Goal: Complete application form

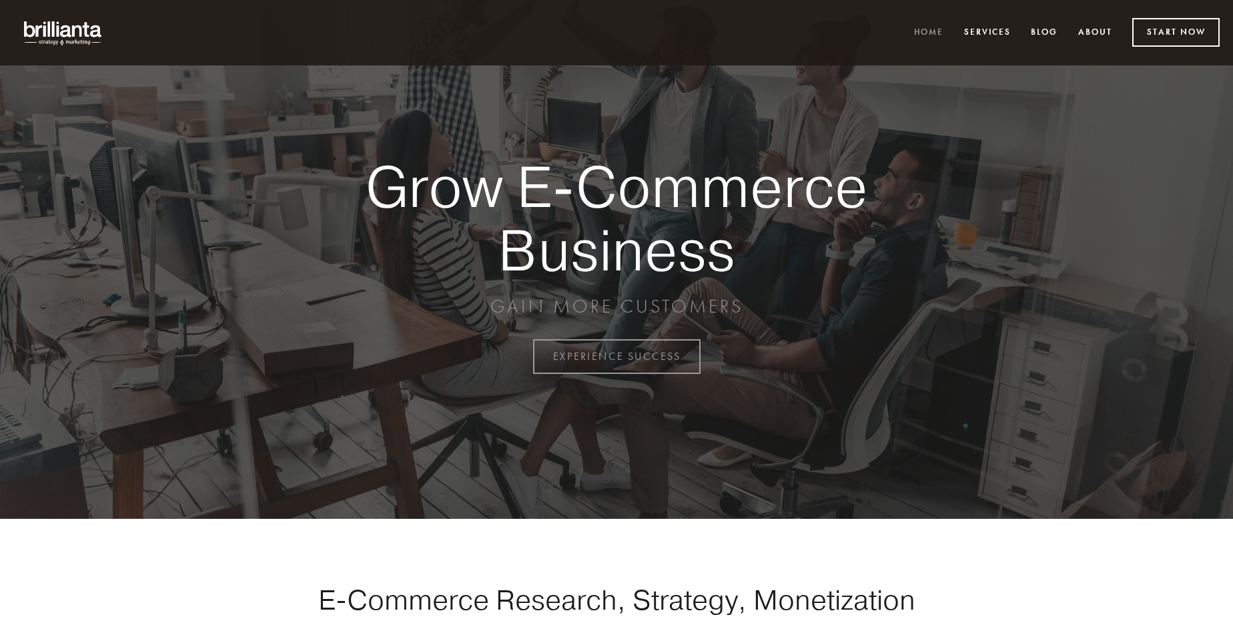
scroll to position [3498, 0]
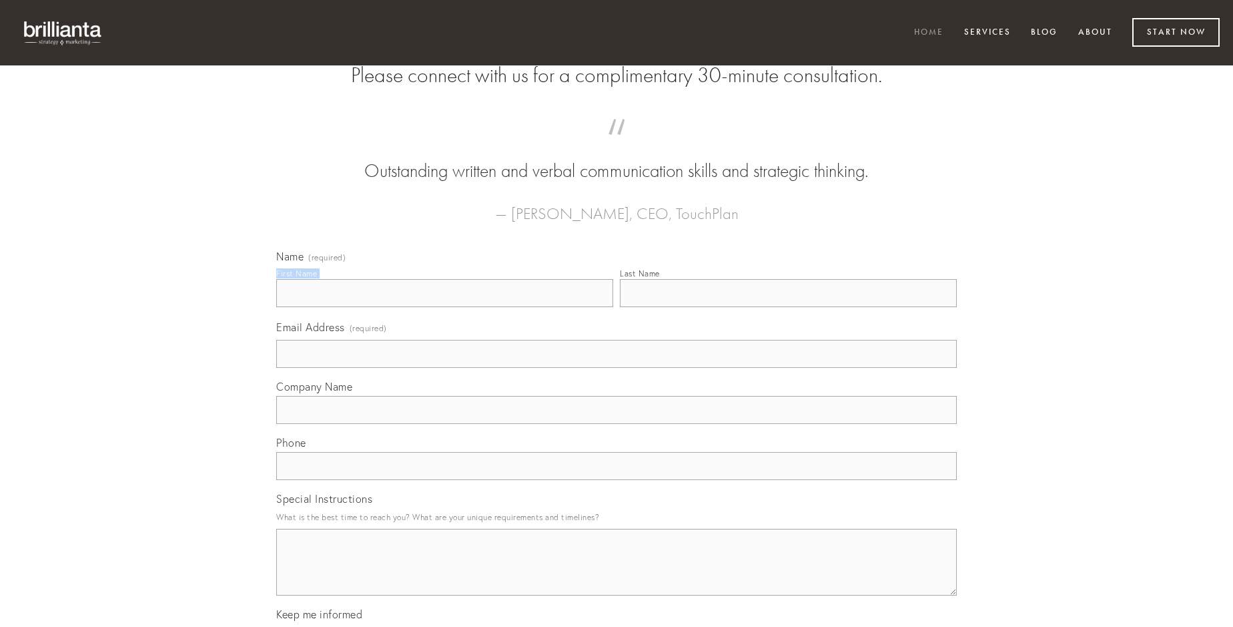
type input "[PERSON_NAME]"
click at [788, 307] on input "Last Name" at bounding box center [788, 293] width 337 height 28
type input "[PERSON_NAME]"
click at [617, 368] on input "Email Address (required)" at bounding box center [616, 354] width 681 height 28
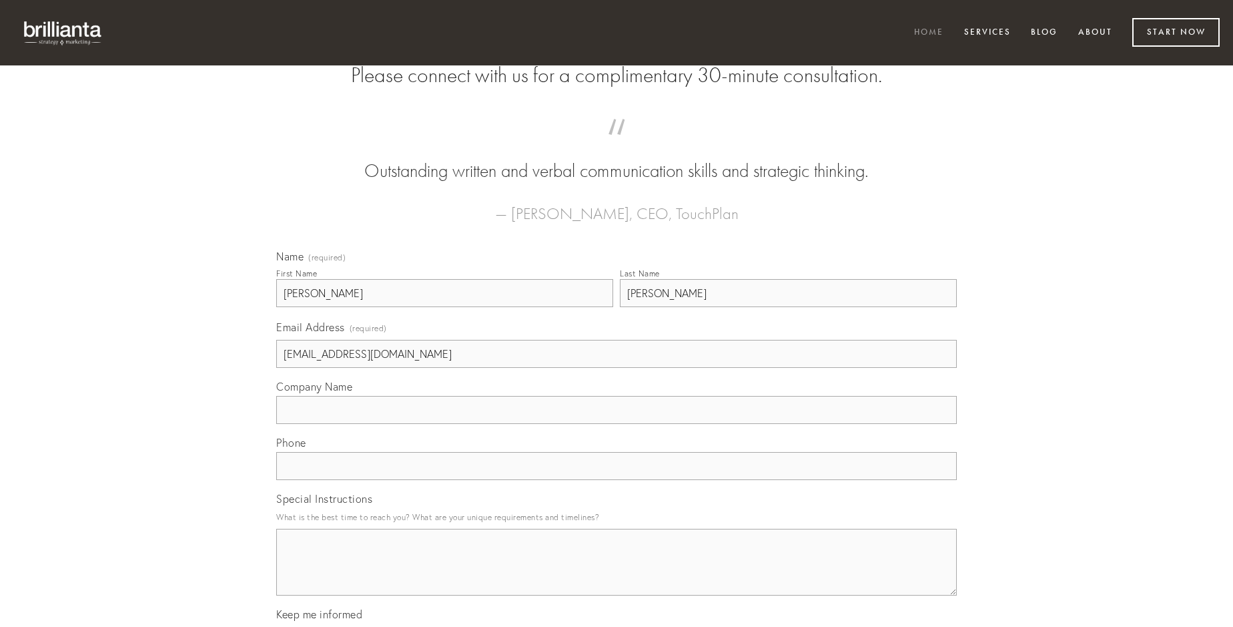
type input "[EMAIL_ADDRESS][DOMAIN_NAME]"
click at [617, 424] on input "Company Name" at bounding box center [616, 410] width 681 height 28
type input "angelus"
click at [617, 480] on input "text" at bounding box center [616, 466] width 681 height 28
click at [617, 574] on textarea "Special Instructions" at bounding box center [616, 562] width 681 height 67
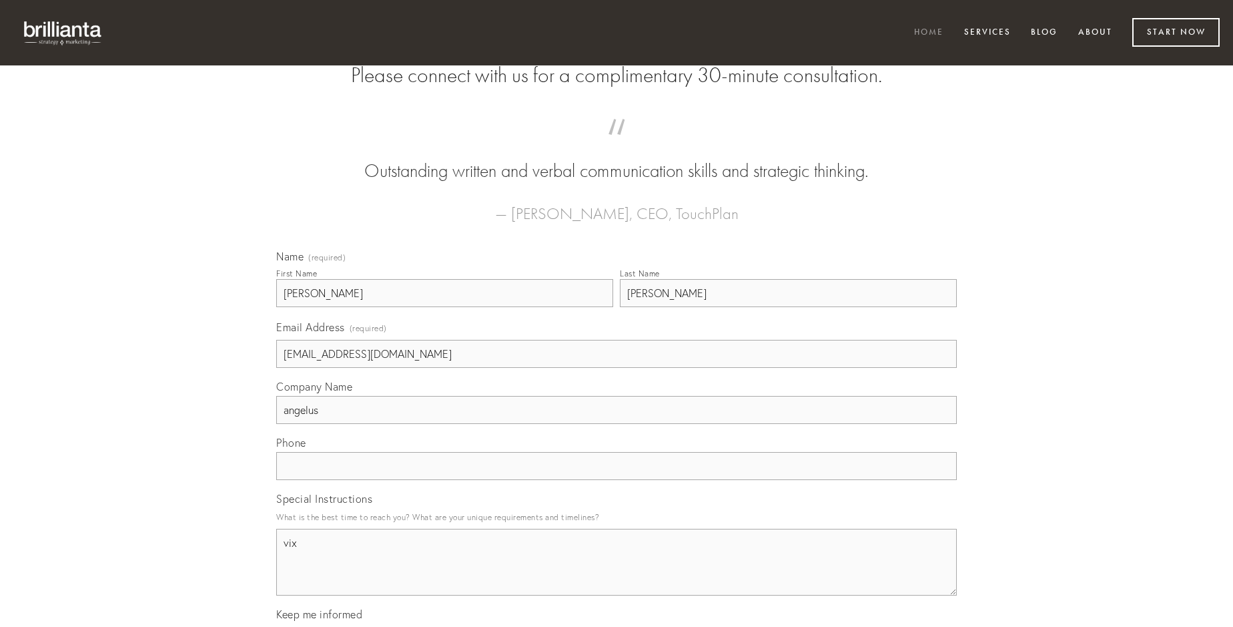
type textarea "vix"
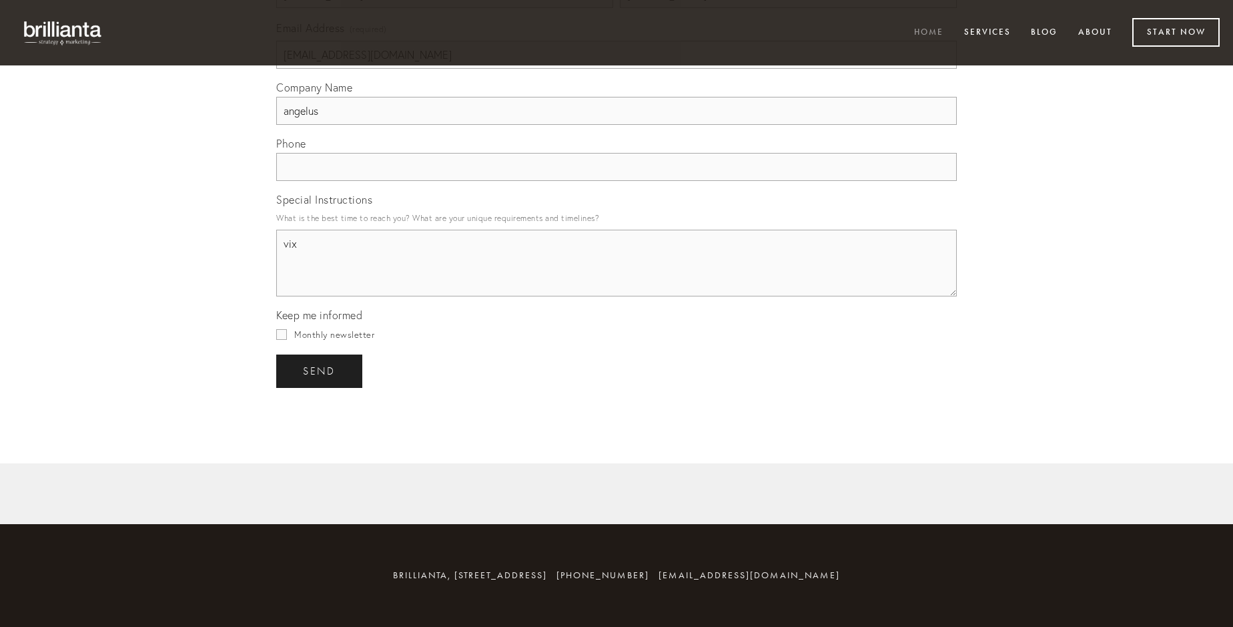
click at [320, 370] on span "send" at bounding box center [319, 371] width 33 height 12
